Goal: Check status

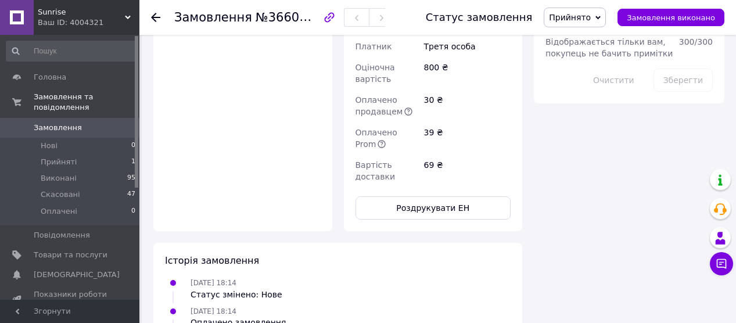
scroll to position [746, 0]
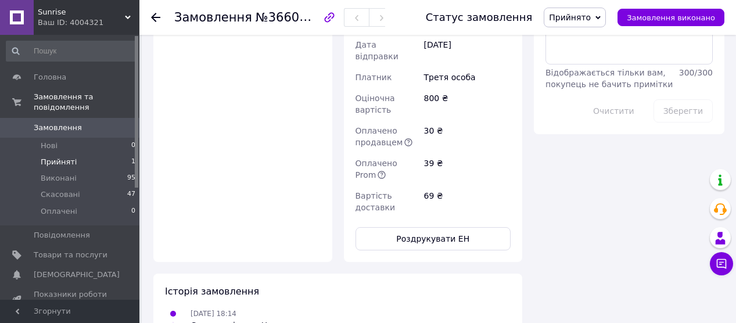
click at [79, 154] on li "Прийняті 1" at bounding box center [71, 162] width 142 height 16
